Goal: Task Accomplishment & Management: Complete application form

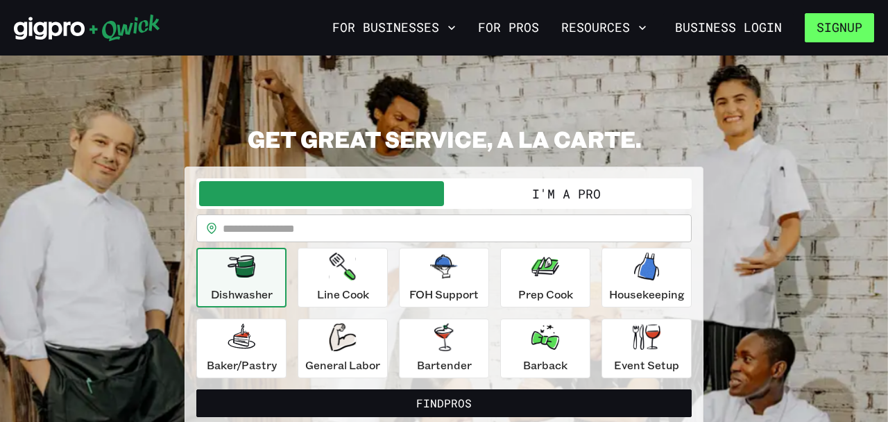
click at [839, 28] on button "Signup" at bounding box center [839, 27] width 69 height 29
click at [607, 177] on div "**********" at bounding box center [443, 297] width 519 height 262
click at [592, 197] on button "I'm a Pro" at bounding box center [566, 193] width 245 height 25
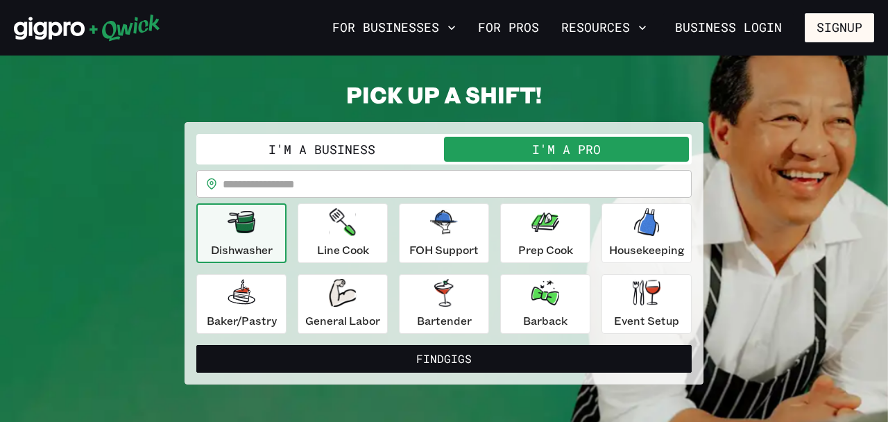
scroll to position [45, 0]
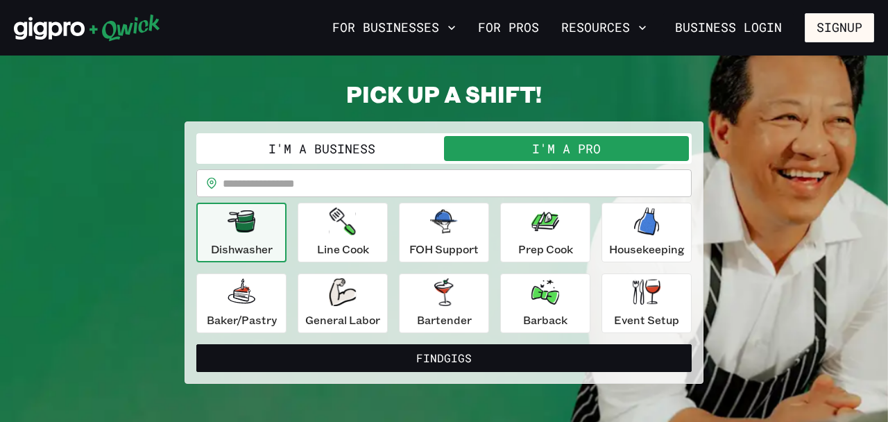
click at [405, 170] on input "text" at bounding box center [457, 183] width 469 height 28
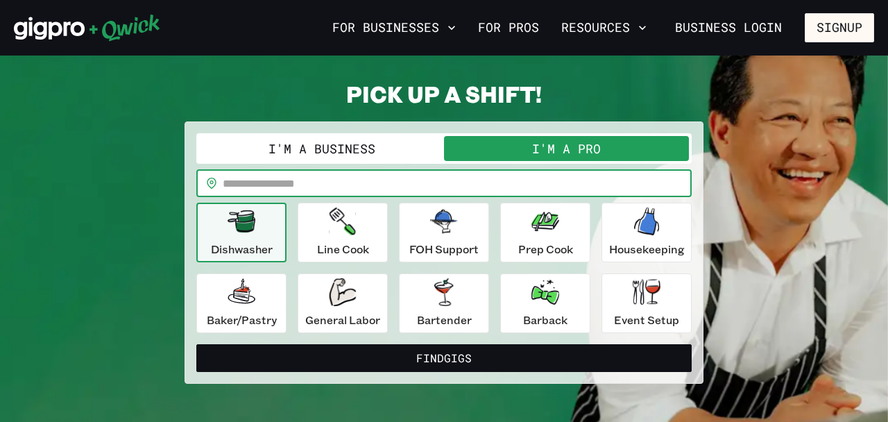
type input "*****"
click at [324, 211] on div "Line Cook" at bounding box center [343, 232] width 52 height 50
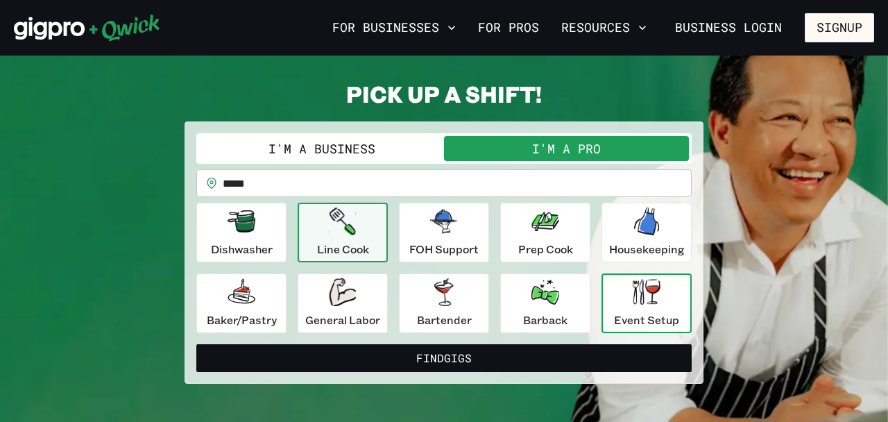
click at [664, 294] on div "Event Setup" at bounding box center [646, 303] width 65 height 50
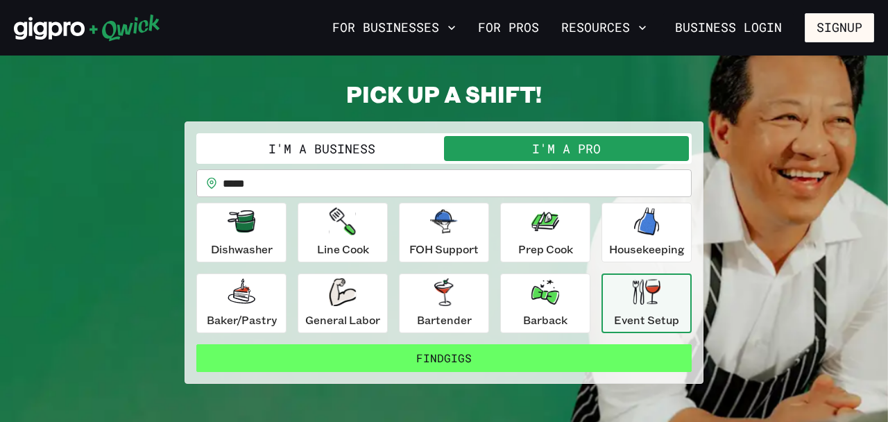
click at [457, 350] on button "Find Gigs" at bounding box center [443, 358] width 495 height 28
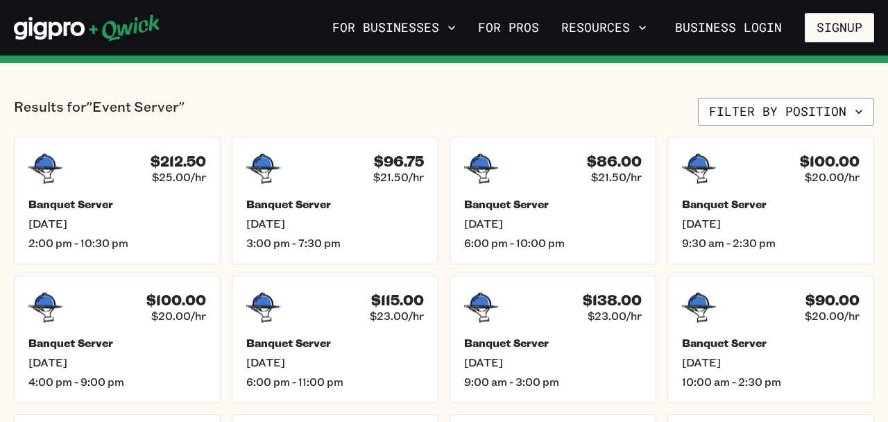
scroll to position [304, 0]
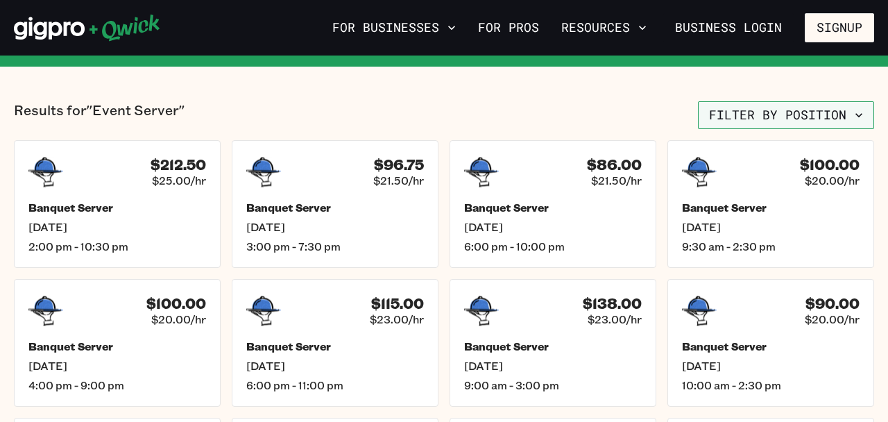
click at [772, 111] on button "Filter by position" at bounding box center [786, 115] width 176 height 28
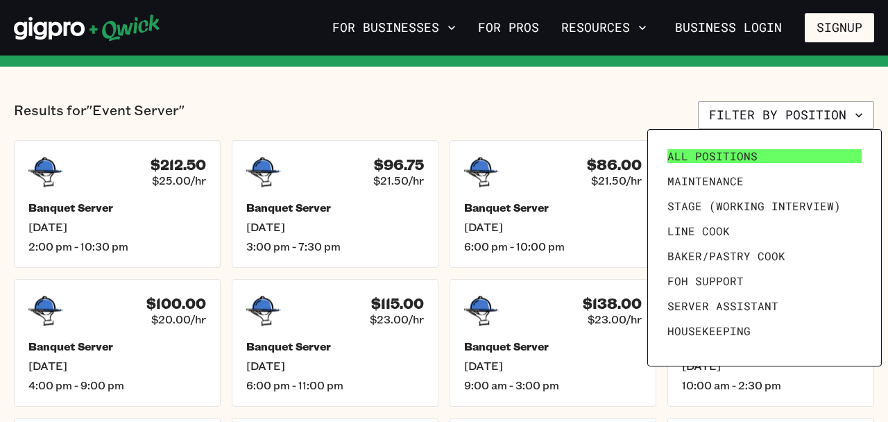
click at [722, 149] on span "All Positions" at bounding box center [712, 156] width 90 height 14
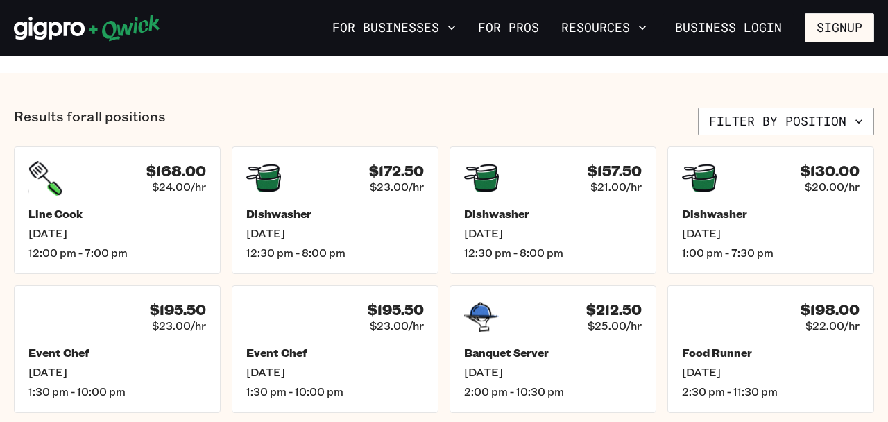
scroll to position [504, 0]
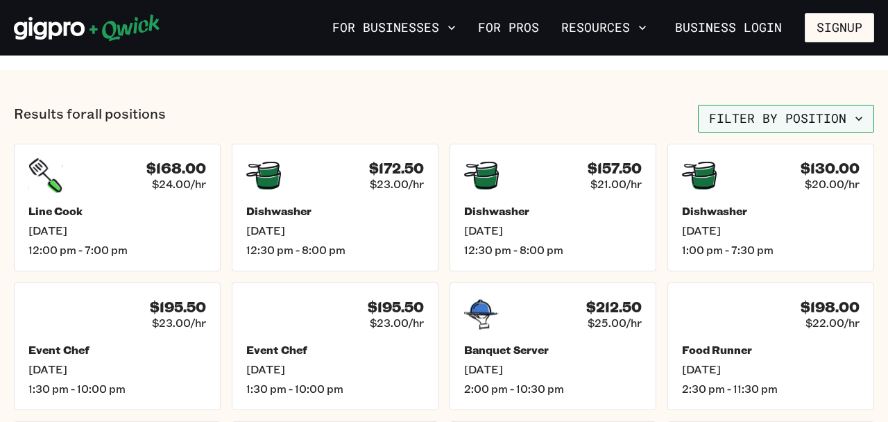
click at [770, 119] on button "Filter by position" at bounding box center [786, 119] width 176 height 28
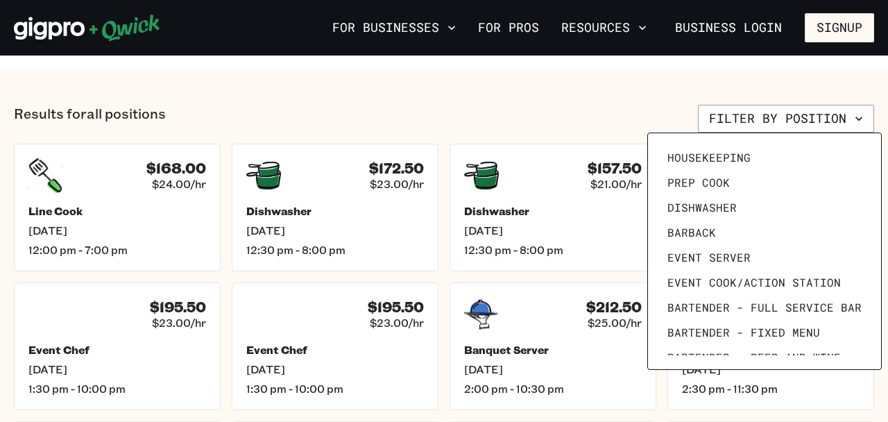
scroll to position [191, 0]
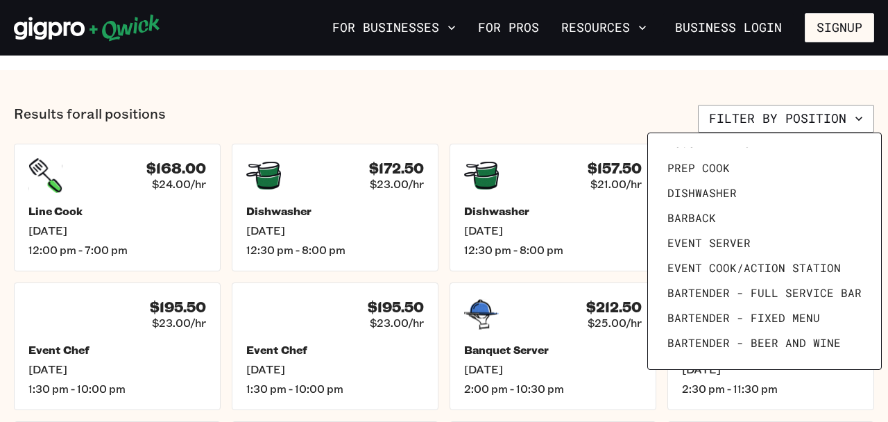
click at [526, 78] on div at bounding box center [444, 211] width 888 height 422
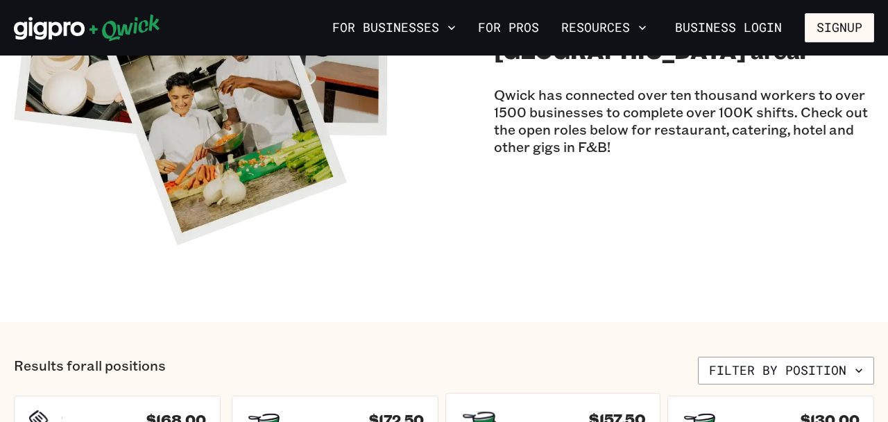
scroll to position [0, 0]
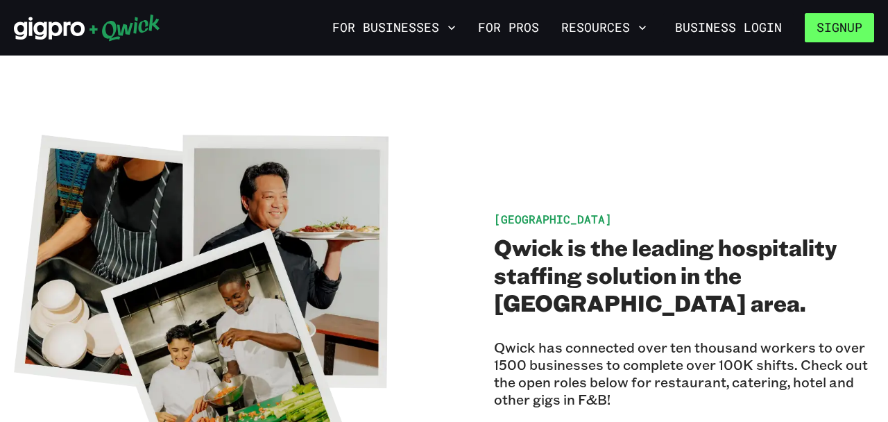
click at [818, 37] on button "Signup" at bounding box center [839, 27] width 69 height 29
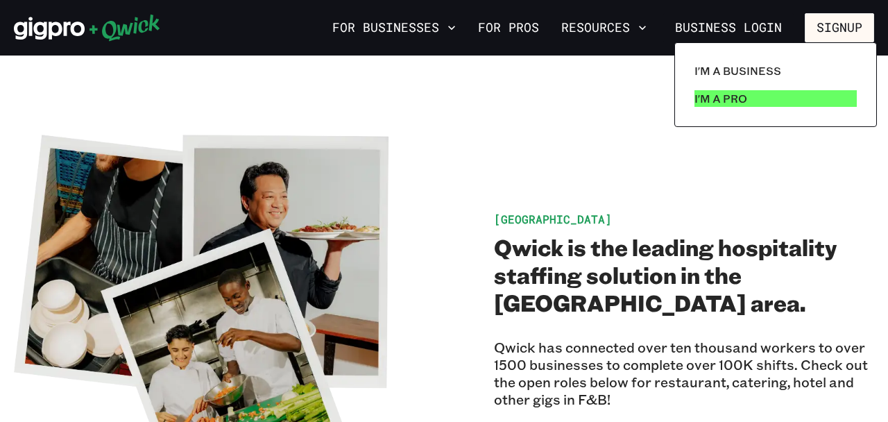
click at [750, 87] on link "I'm a Pro" at bounding box center [775, 99] width 173 height 28
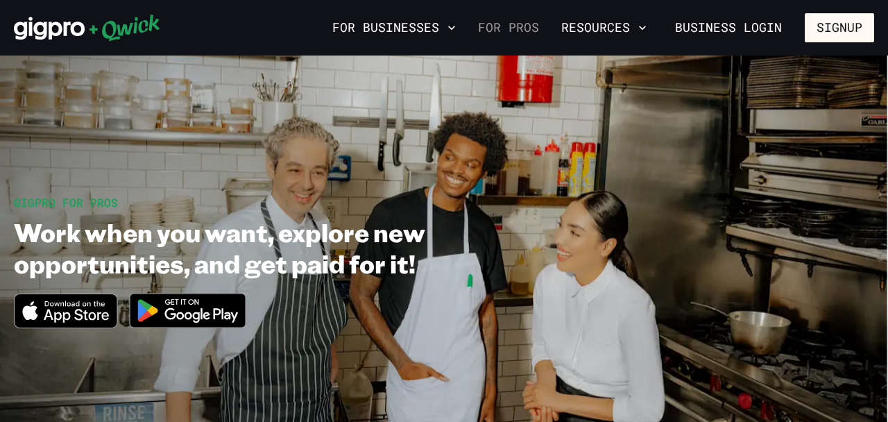
click at [515, 19] on link "For Pros" at bounding box center [508, 28] width 72 height 24
click at [835, 17] on button "Signup" at bounding box center [839, 27] width 69 height 29
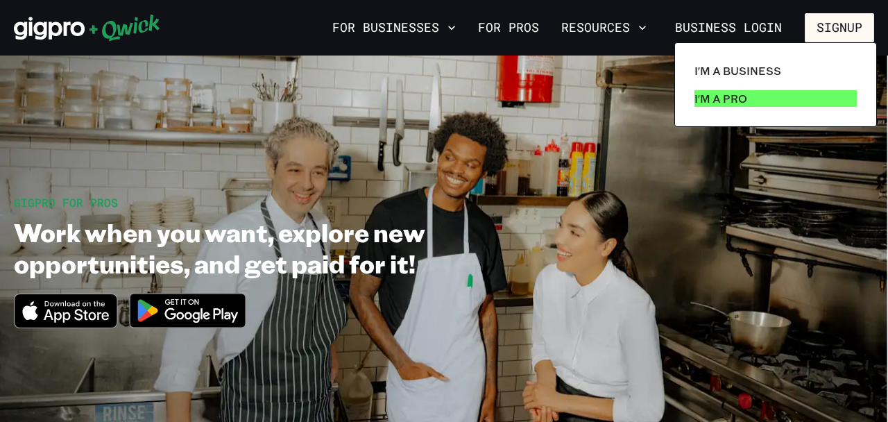
click at [729, 98] on p "I'm a Pro" at bounding box center [720, 98] width 53 height 17
click at [392, 28] on div at bounding box center [444, 211] width 888 height 422
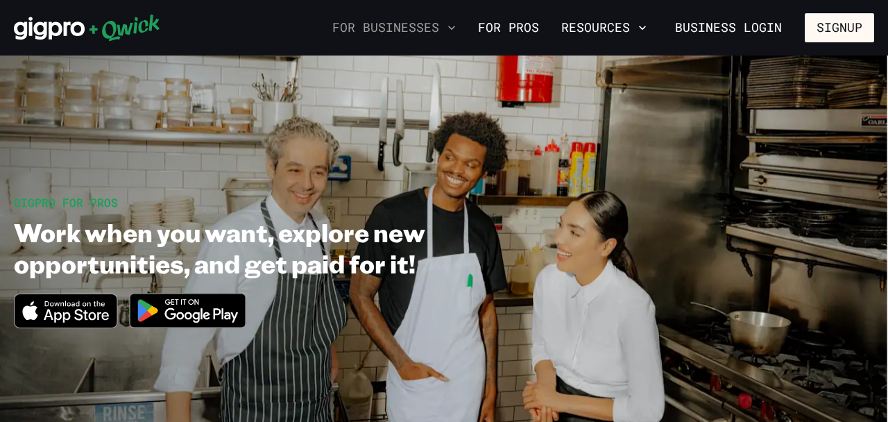
click at [430, 31] on button "For Businesses" at bounding box center [394, 28] width 135 height 24
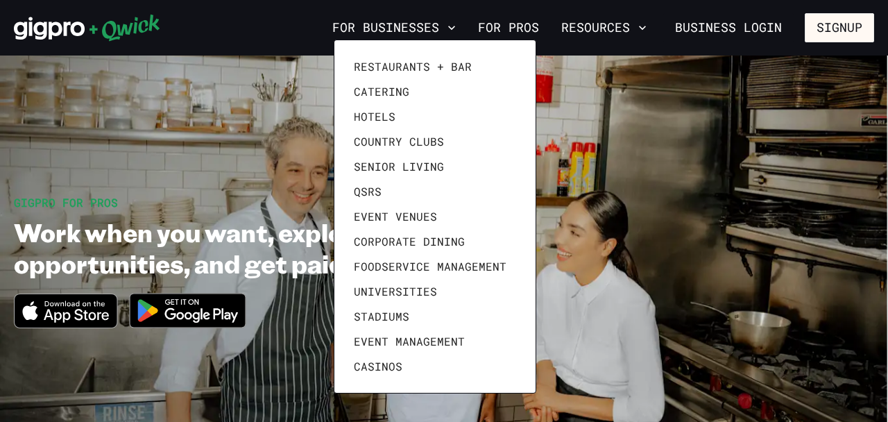
click at [519, 37] on div at bounding box center [444, 211] width 888 height 422
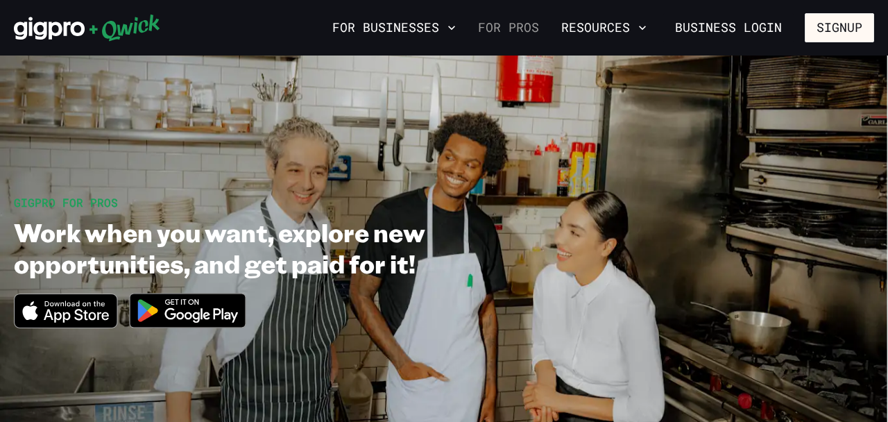
click at [529, 32] on link "For Pros" at bounding box center [508, 28] width 72 height 24
click at [589, 31] on button "Resources" at bounding box center [604, 28] width 96 height 24
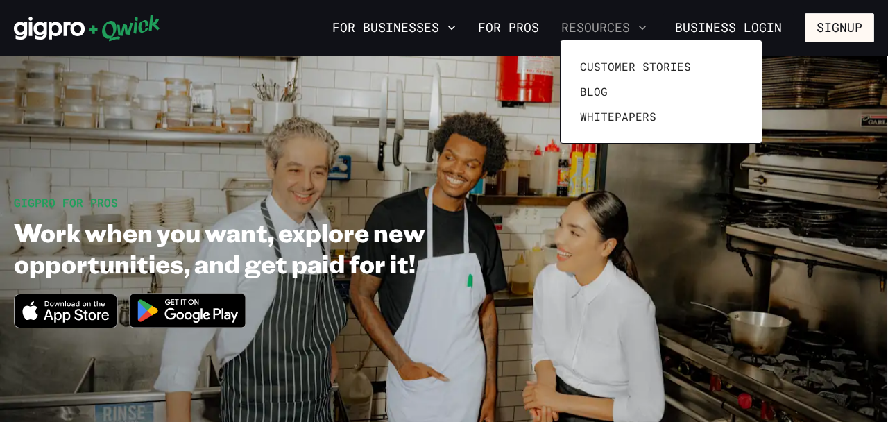
click at [589, 31] on div at bounding box center [444, 211] width 888 height 422
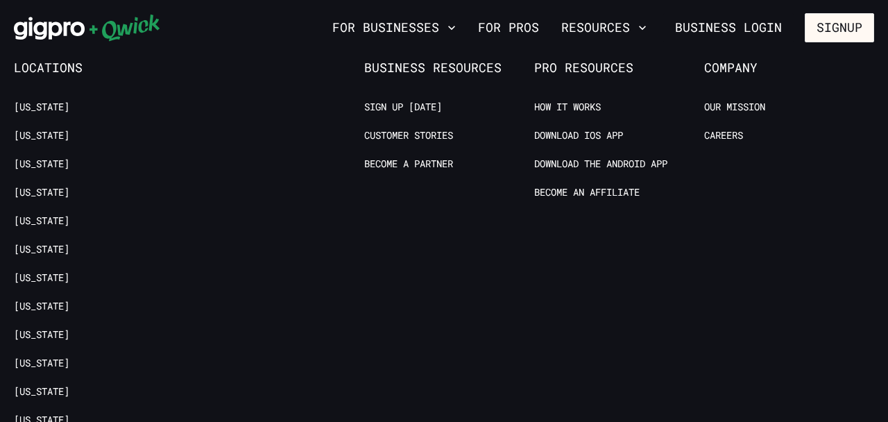
scroll to position [2710, 0]
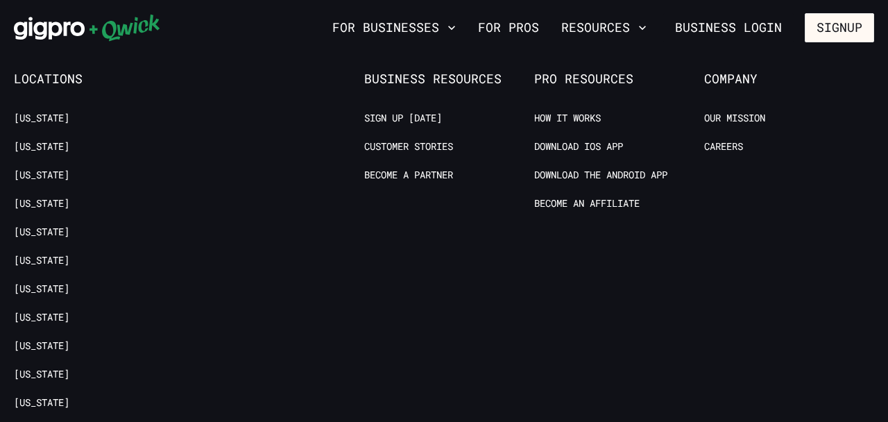
click at [588, 137] on ul "How it Works Download IOS App Download the Android App Become an Affiliate" at bounding box center [619, 169] width 170 height 114
click at [590, 144] on link "Download IOS App" at bounding box center [578, 146] width 89 height 13
